Goal: Information Seeking & Learning: Find specific fact

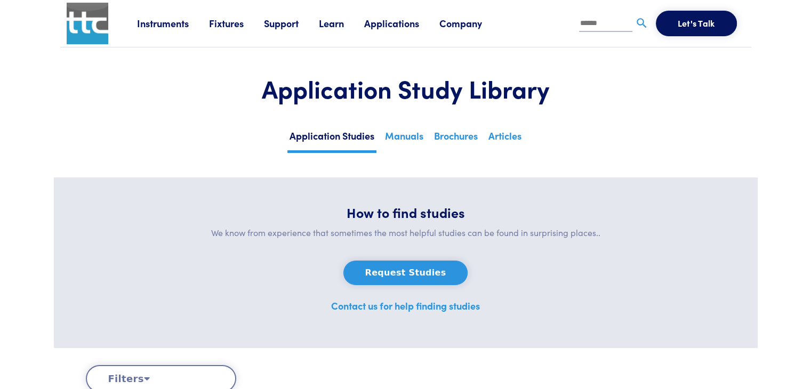
click at [593, 25] on input "text" at bounding box center [605, 24] width 53 height 16
type input "*****"
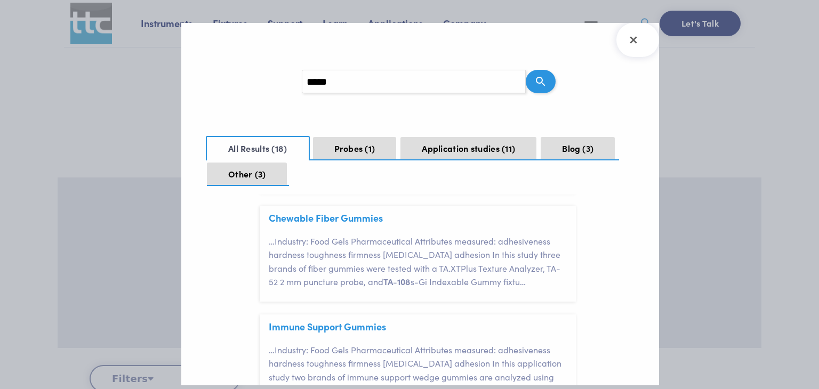
scroll to position [568, 0]
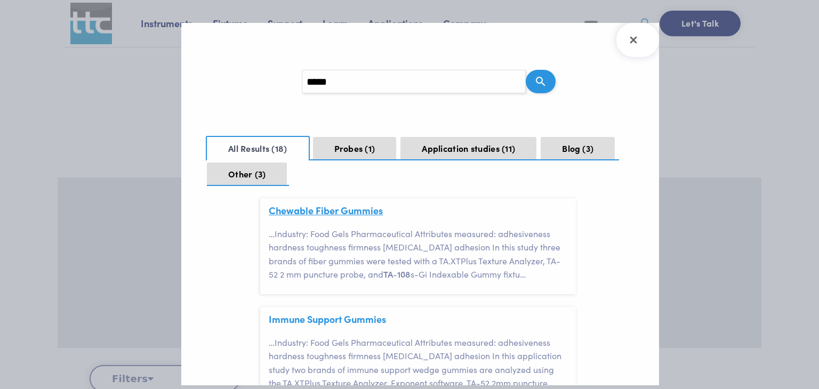
click at [339, 217] on link "Chewable Fiber Gummies" at bounding box center [326, 210] width 114 height 13
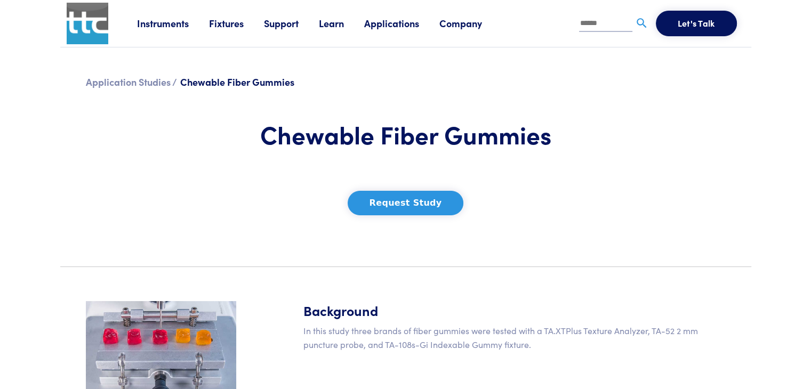
scroll to position [142, 0]
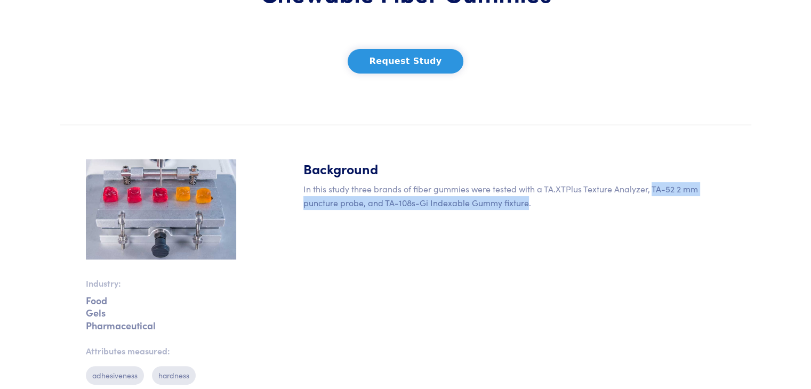
drag, startPoint x: 650, startPoint y: 188, endPoint x: 527, endPoint y: 203, distance: 124.5
click at [527, 203] on p "In this study three brands of fiber gummies were tested with a TA.XTPlus Textur…" at bounding box center [514, 195] width 422 height 27
copy p "TA-52 2 mm puncture probe, and TA-108s-Gi Indexable Gummy fixture"
